Goal: Information Seeking & Learning: Learn about a topic

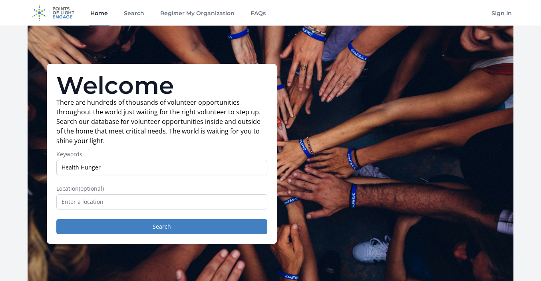
type input "Health Hunger"
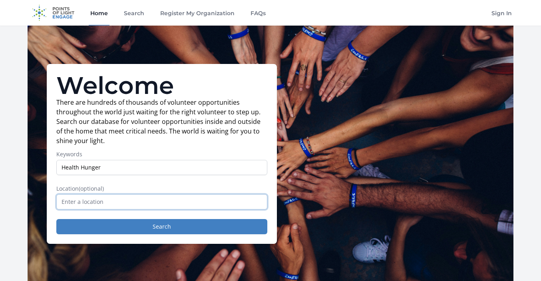
click at [77, 198] on input "text" at bounding box center [161, 201] width 211 height 15
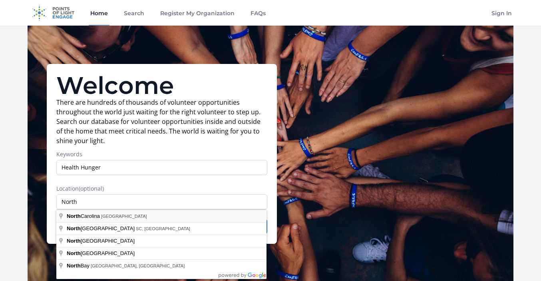
type input "North Carolina, USA"
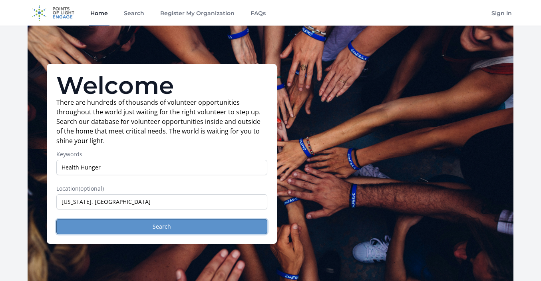
click at [119, 233] on button "Search" at bounding box center [161, 226] width 211 height 15
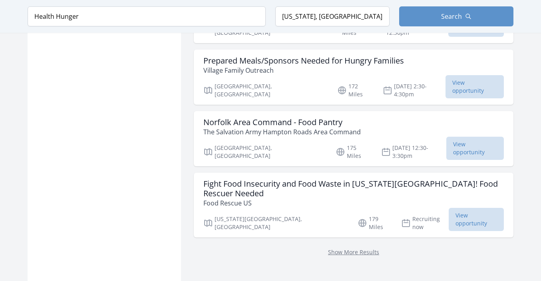
scroll to position [625, 0]
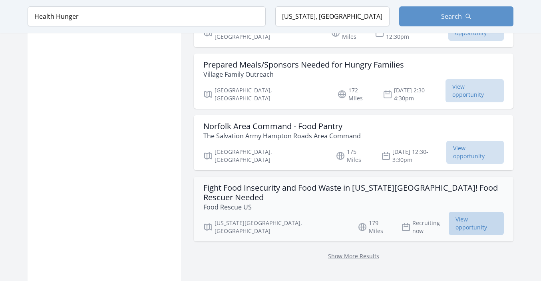
click at [468, 212] on span "View opportunity" at bounding box center [476, 223] width 55 height 23
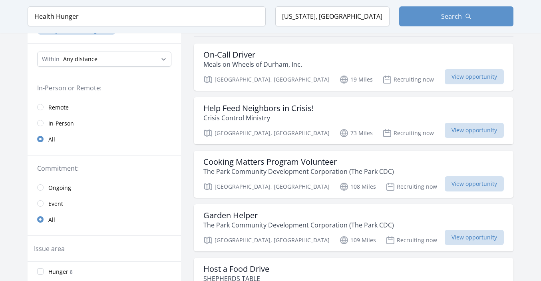
scroll to position [82, 0]
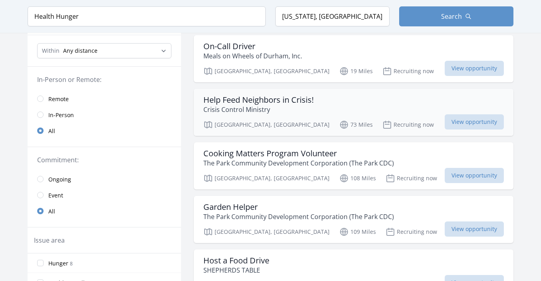
click at [225, 102] on h3 "Help Feed Neighbors in Crisis!" at bounding box center [259, 100] width 110 height 10
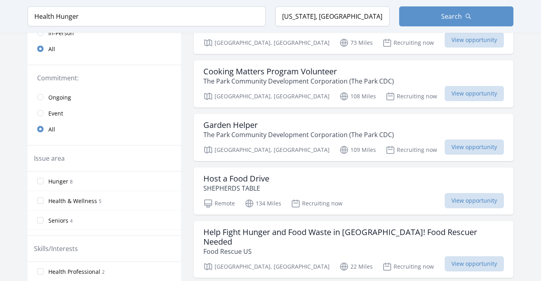
scroll to position [164, 0]
click at [224, 125] on h3 "Garden Helper" at bounding box center [299, 125] width 191 height 10
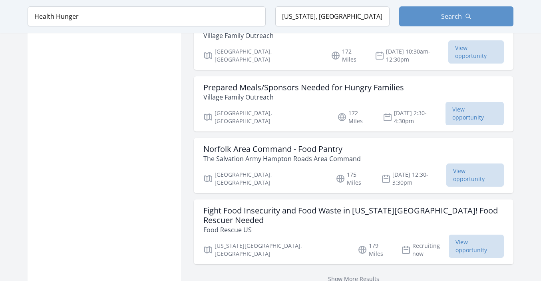
scroll to position [709, 0]
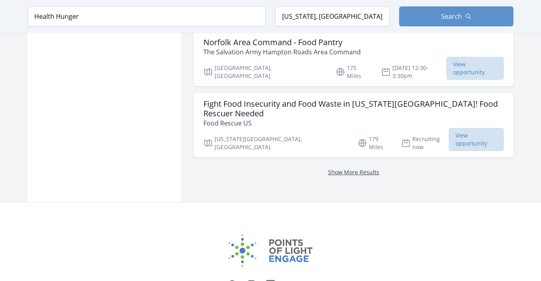
click at [348, 168] on link "Show More Results" at bounding box center [353, 172] width 51 height 8
click at [333, 168] on link "Show More Results" at bounding box center [353, 172] width 51 height 8
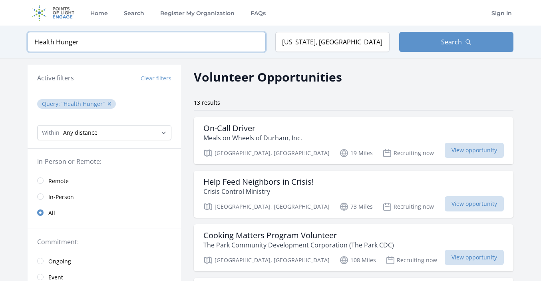
click at [123, 43] on input "Health Hunger" at bounding box center [147, 42] width 238 height 20
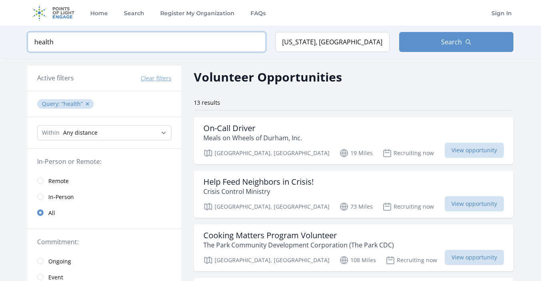
type input "health"
click button "submit" at bounding box center [0, 0] width 0 height 0
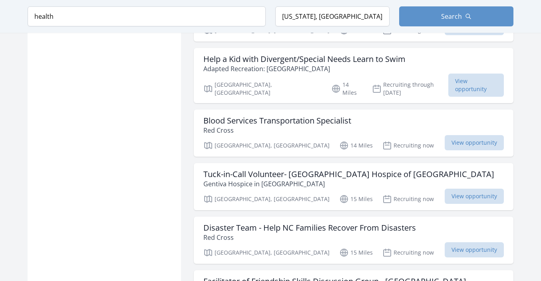
scroll to position [660, 0]
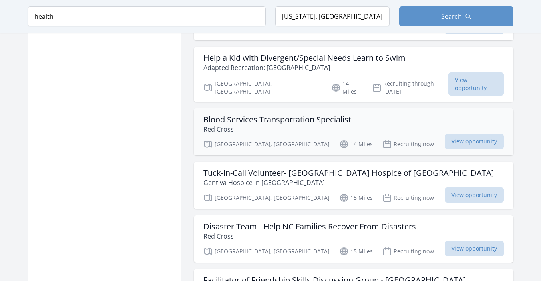
click at [229, 115] on h3 "Blood Services Transportation Specialist" at bounding box center [278, 120] width 148 height 10
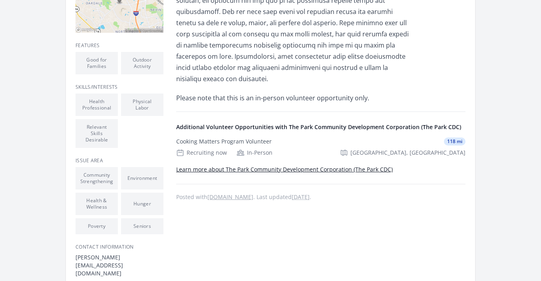
scroll to position [253, 0]
